Goal: Navigation & Orientation: Find specific page/section

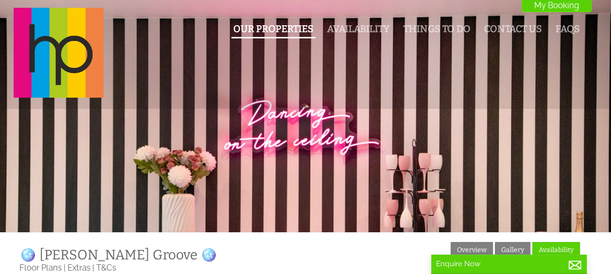
click at [302, 33] on link "Our Properties" at bounding box center [273, 28] width 80 height 11
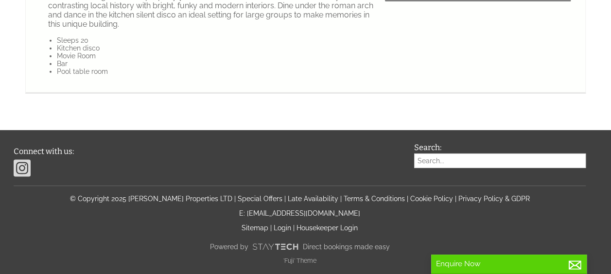
scroll to position [1555, 0]
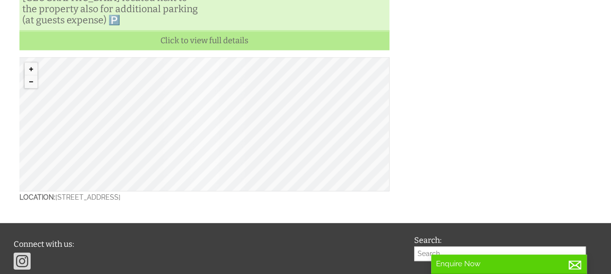
scroll to position [486, 0]
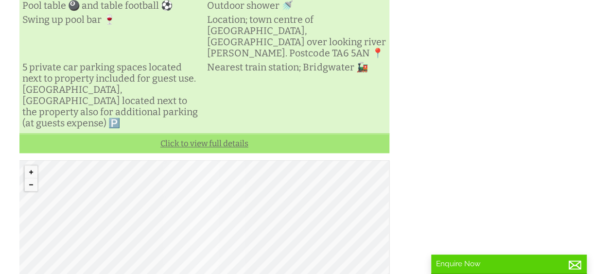
click at [210, 153] on link "Click to view full details" at bounding box center [204, 143] width 370 height 20
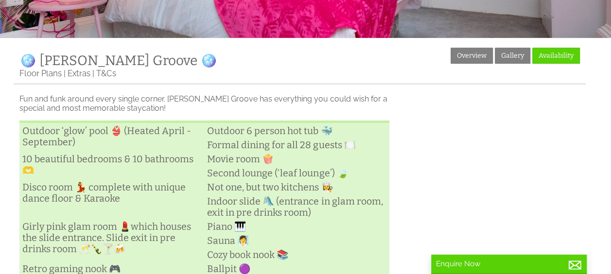
scroll to position [97, 0]
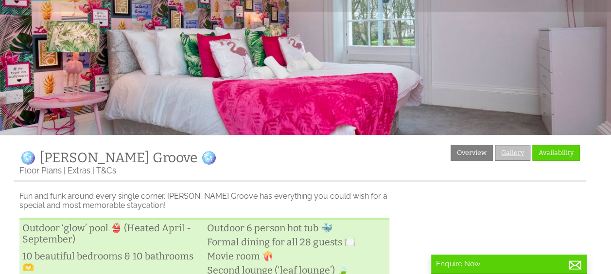
click at [497, 153] on link "Gallery" at bounding box center [512, 153] width 35 height 16
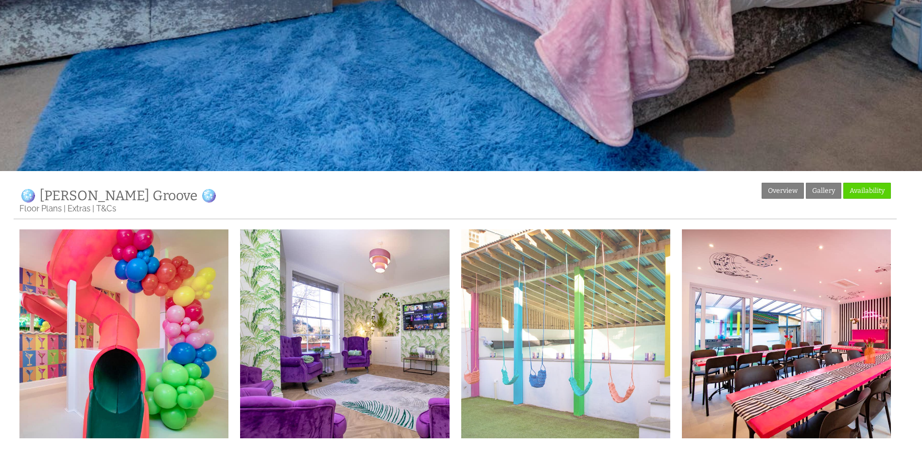
scroll to position [194, 0]
